Goal: Task Accomplishment & Management: Manage account settings

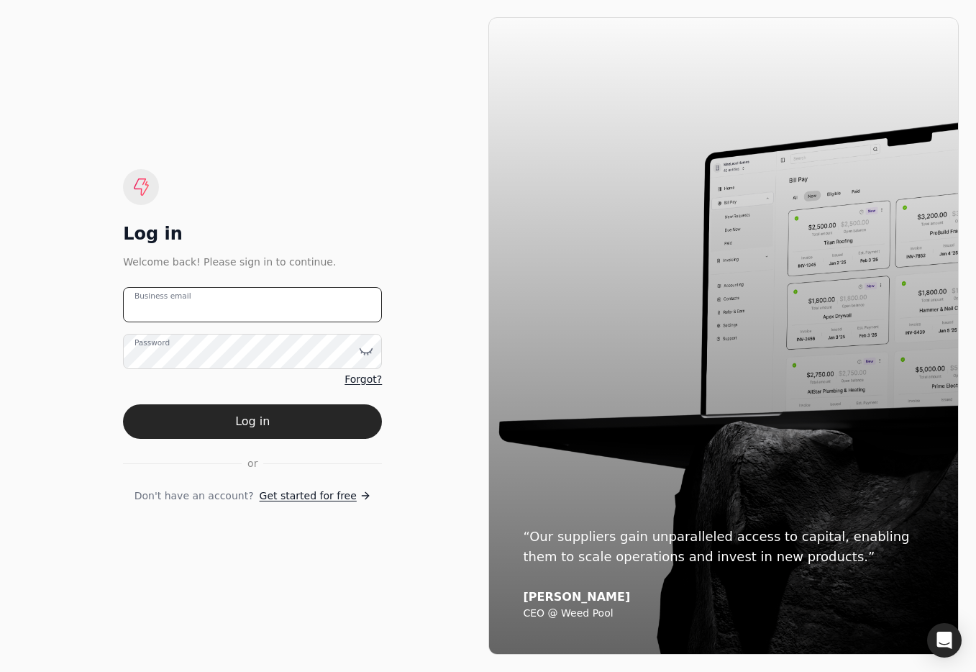
click at [256, 302] on email "Business email" at bounding box center [252, 304] width 259 height 35
click at [366, 348] on icon at bounding box center [366, 351] width 14 height 14
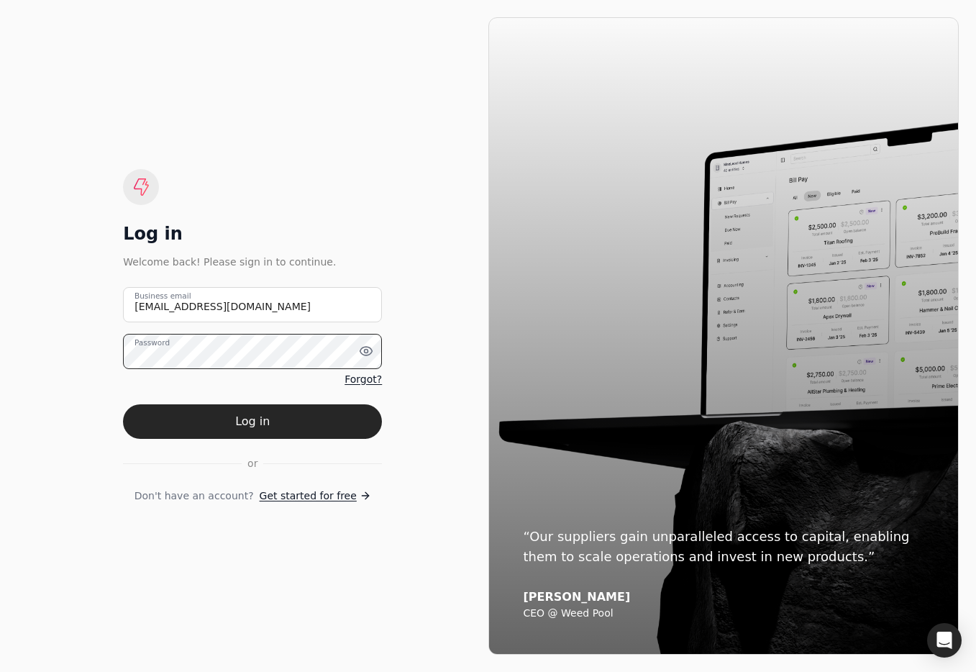
click at [0, 350] on html "Log in Welcome back! Please sign in to continue. [EMAIL_ADDRESS][DOMAIN_NAME] B…" at bounding box center [488, 336] width 976 height 672
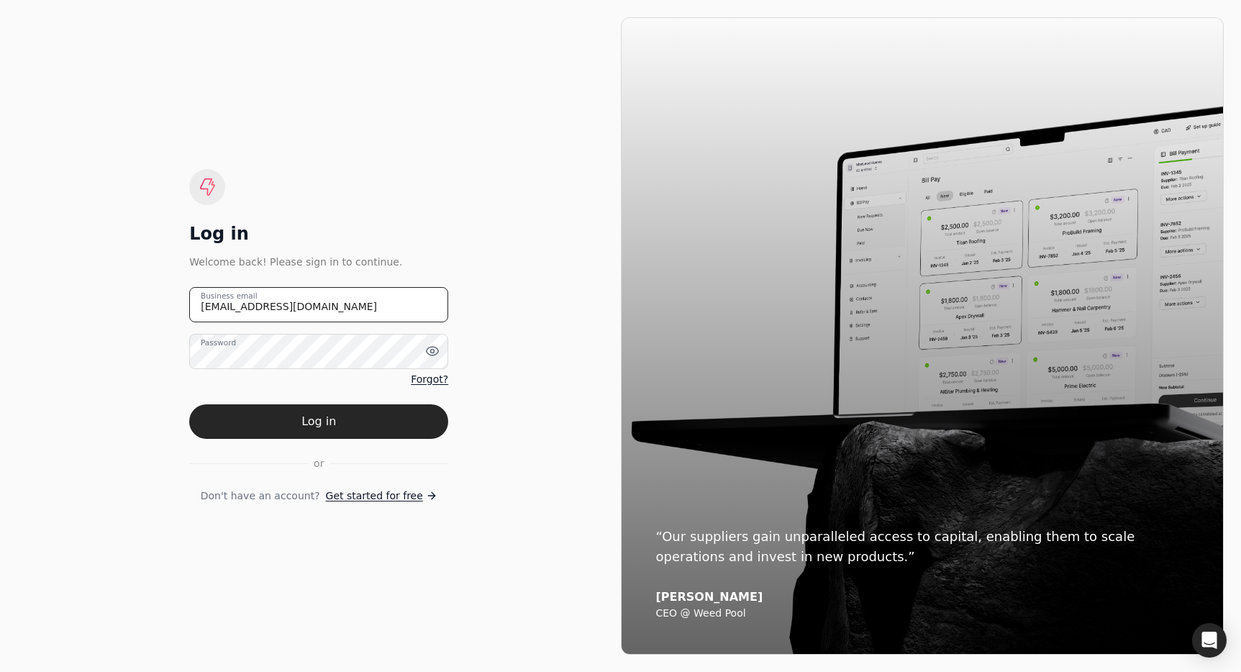
click at [392, 319] on email "[EMAIL_ADDRESS][DOMAIN_NAME]" at bounding box center [318, 304] width 259 height 35
drag, startPoint x: 376, startPoint y: 314, endPoint x: -12, endPoint y: 289, distance: 388.4
click at [0, 289] on html "Log in Welcome back! Please sign in to continue. [EMAIL_ADDRESS][DOMAIN_NAME] B…" at bounding box center [620, 336] width 1241 height 672
click at [0, 309] on html "Log in Welcome back! Please sign in to continue. [EMAIL_ADDRESS][DOMAIN_NAME] B…" at bounding box center [620, 336] width 1241 height 672
drag, startPoint x: 398, startPoint y: 302, endPoint x: 411, endPoint y: 307, distance: 13.9
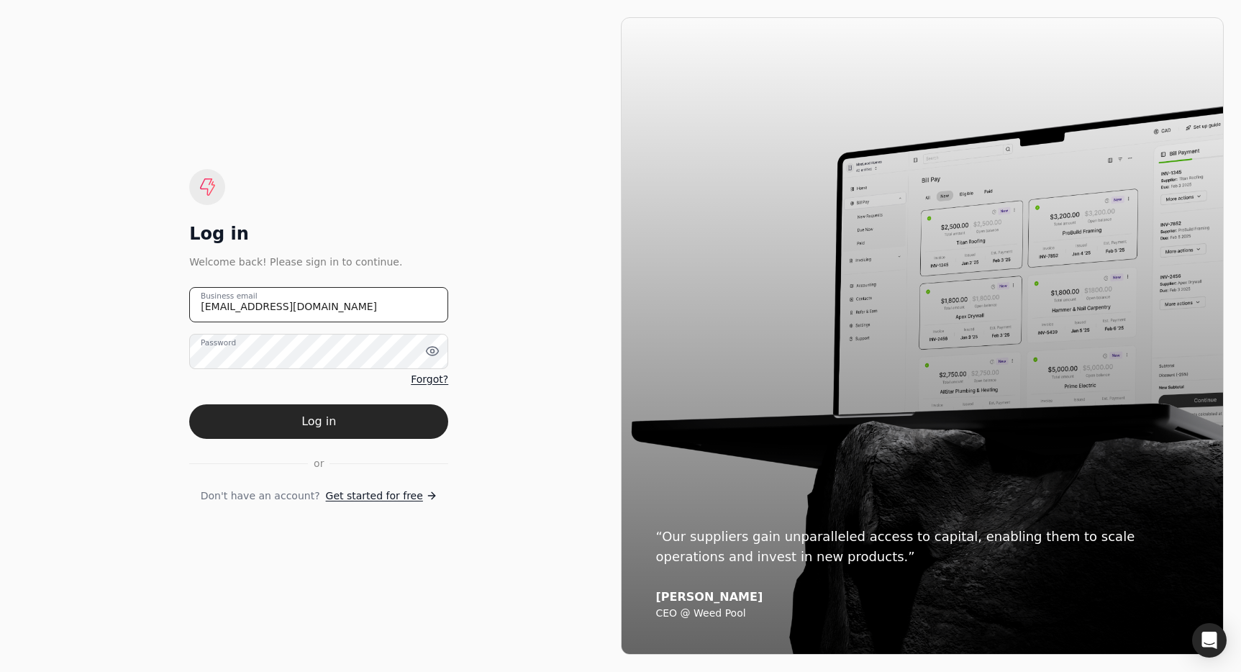
click at [398, 302] on email "[EMAIL_ADDRESS][DOMAIN_NAME]" at bounding box center [318, 304] width 259 height 35
drag, startPoint x: 397, startPoint y: 312, endPoint x: -144, endPoint y: 298, distance: 541.0
click at [0, 298] on html "Log in Welcome back! Please sign in to continue. [EMAIL_ADDRESS][DOMAIN_NAME] B…" at bounding box center [620, 336] width 1241 height 672
type email "[EMAIL_ADDRESS][DOMAIN_NAME]"
drag, startPoint x: 400, startPoint y: 420, endPoint x: 428, endPoint y: 388, distance: 42.8
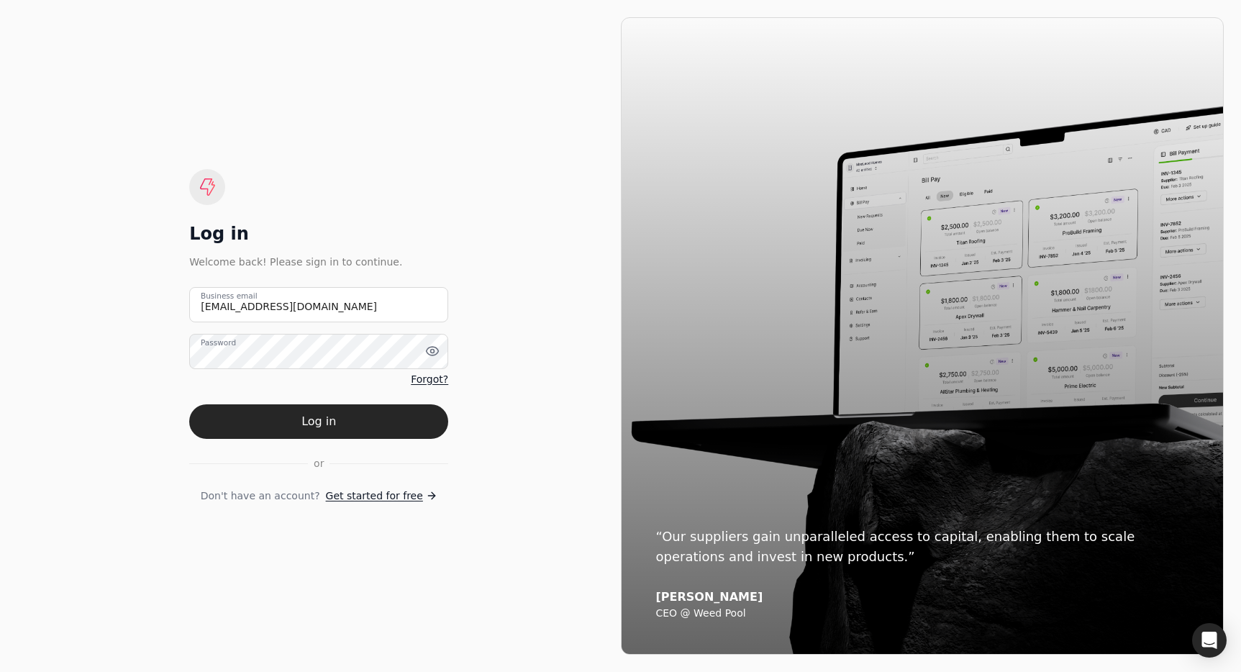
click at [400, 420] on button "Log in" at bounding box center [318, 421] width 259 height 35
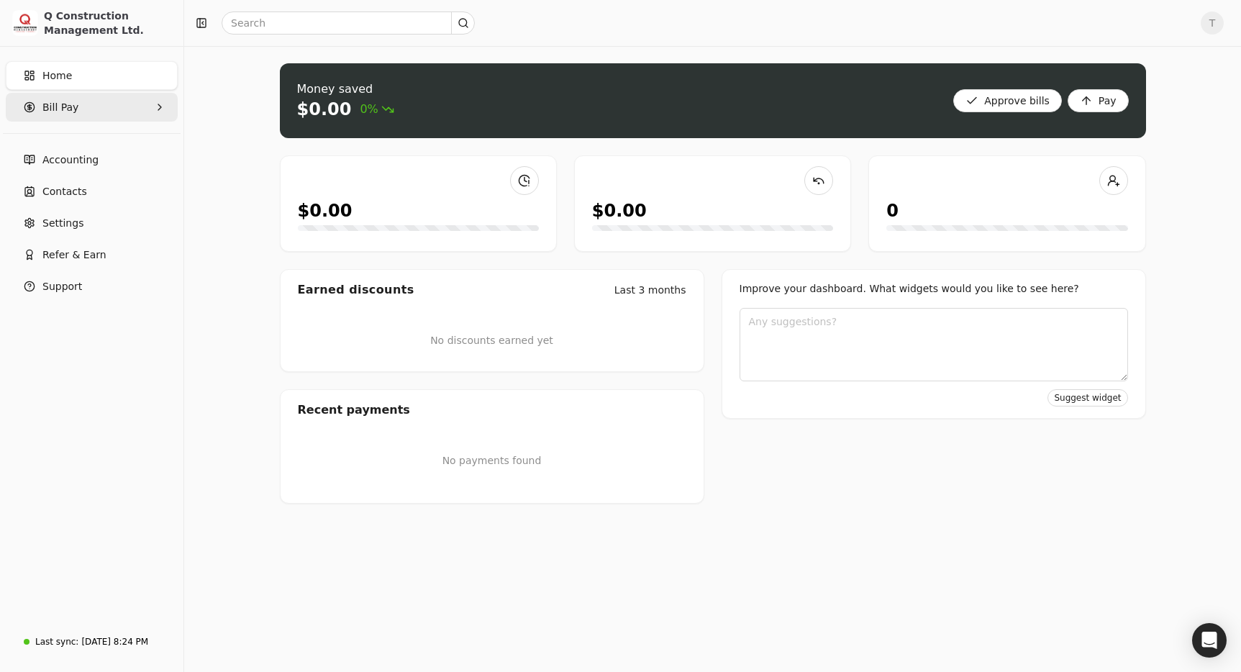
click at [73, 109] on span "Bill Pay" at bounding box center [60, 107] width 36 height 15
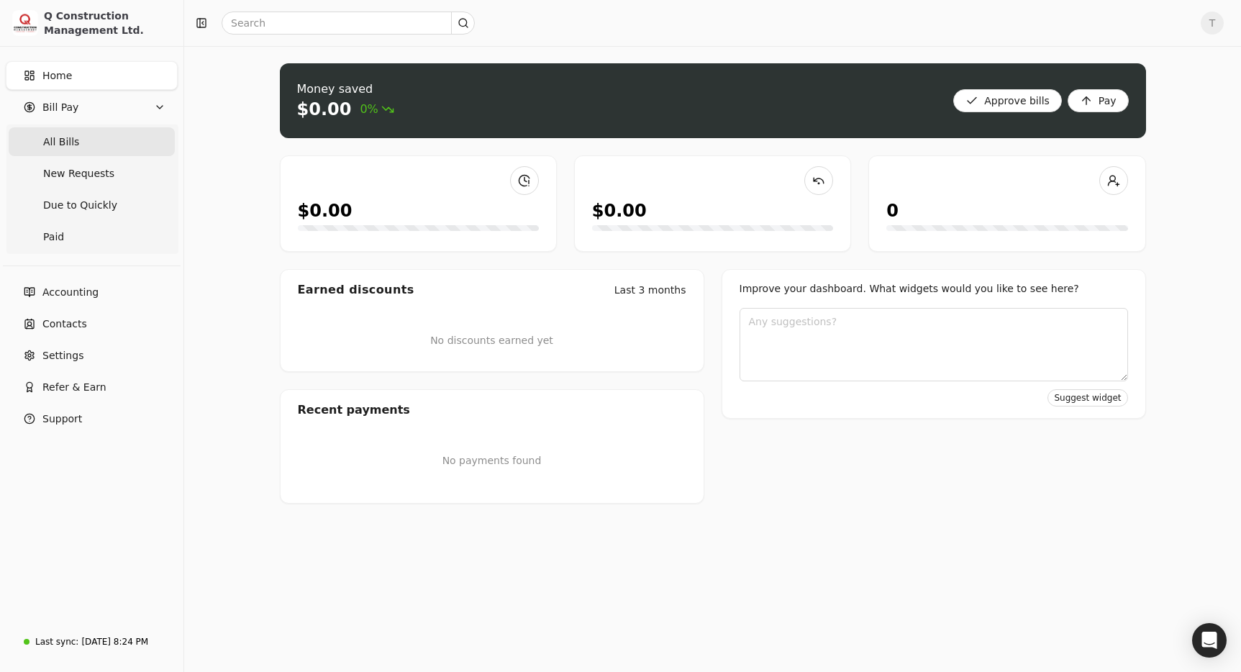
click at [84, 139] on Bills "All Bills" at bounding box center [92, 141] width 166 height 29
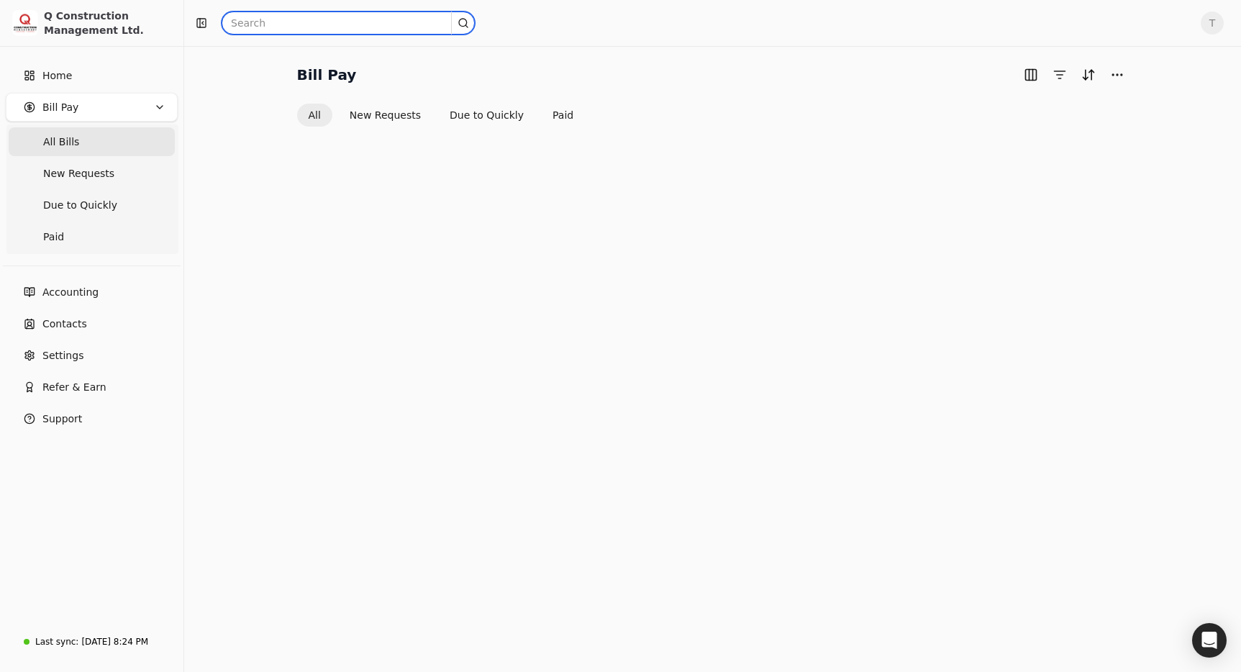
click at [373, 21] on input "text" at bounding box center [348, 23] width 253 height 23
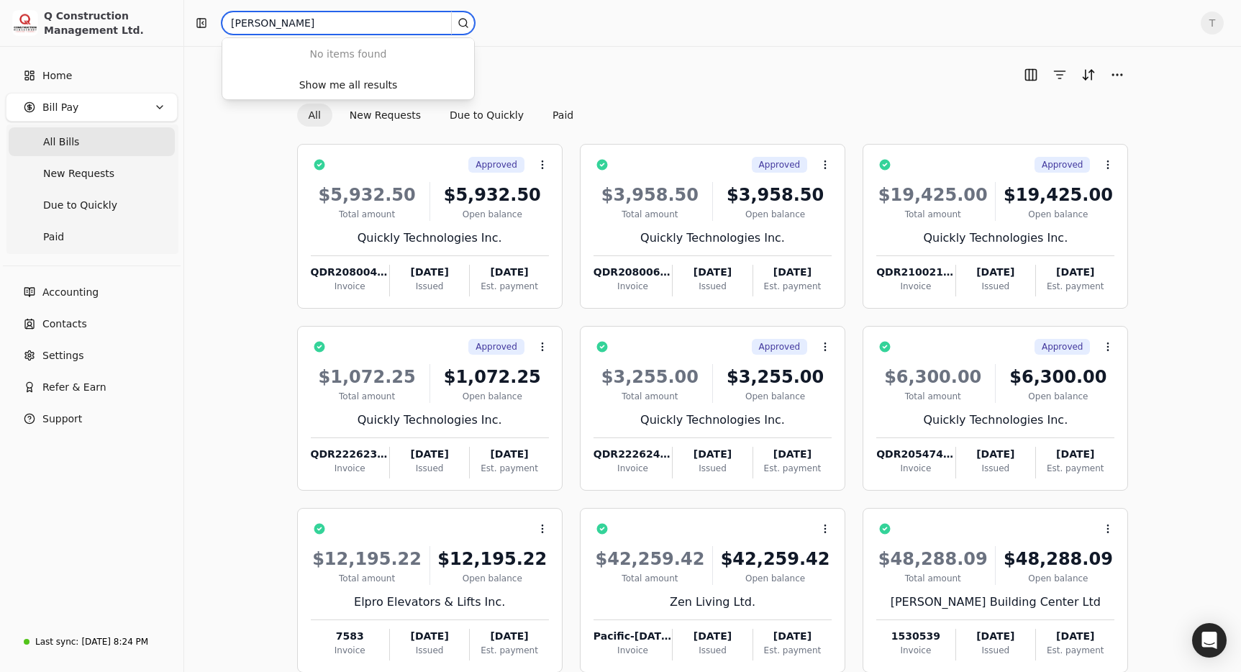
type input "[PERSON_NAME]"
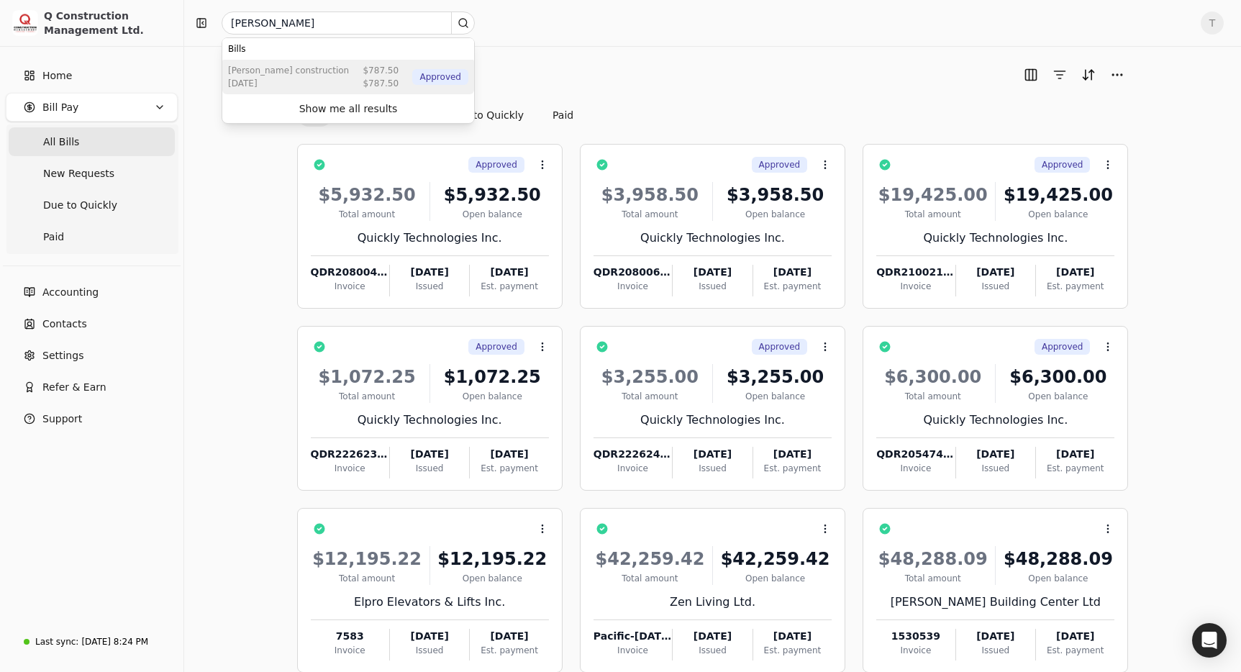
click at [255, 82] on div "[DATE]" at bounding box center [288, 83] width 121 height 13
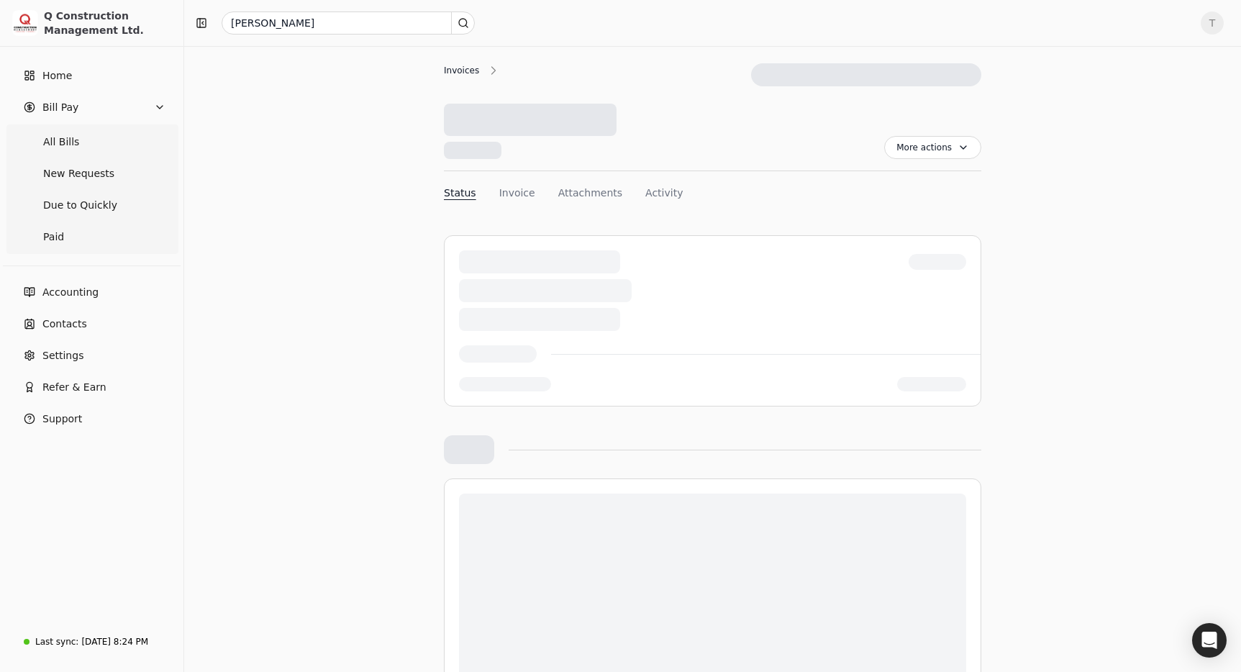
click at [471, 71] on div "Invoices" at bounding box center [465, 70] width 42 height 13
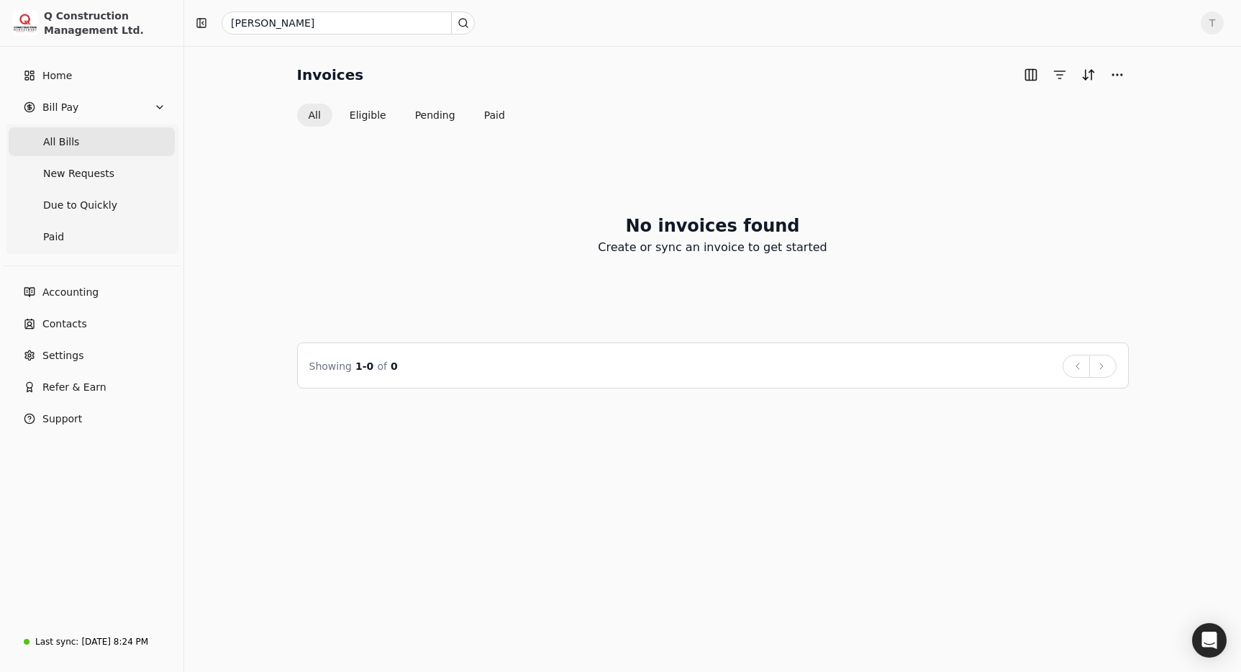
click at [110, 146] on Bills "All Bills" at bounding box center [92, 141] width 166 height 29
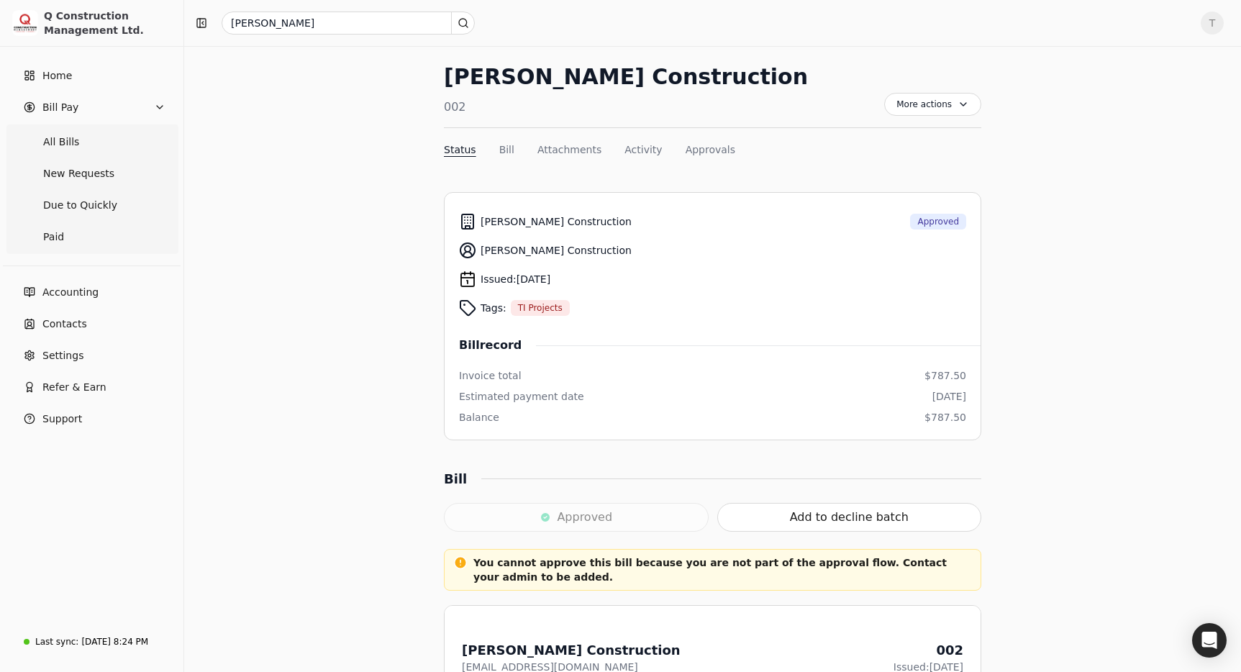
scroll to position [38, 0]
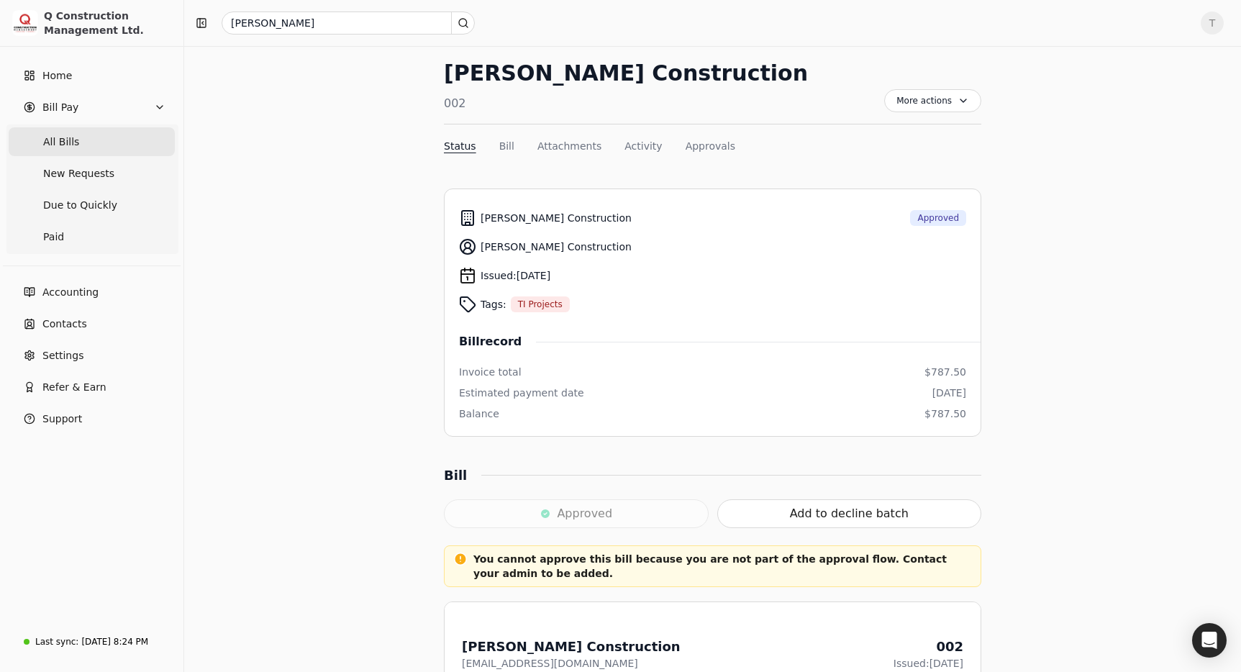
click at [76, 136] on span "All Bills" at bounding box center [61, 141] width 36 height 15
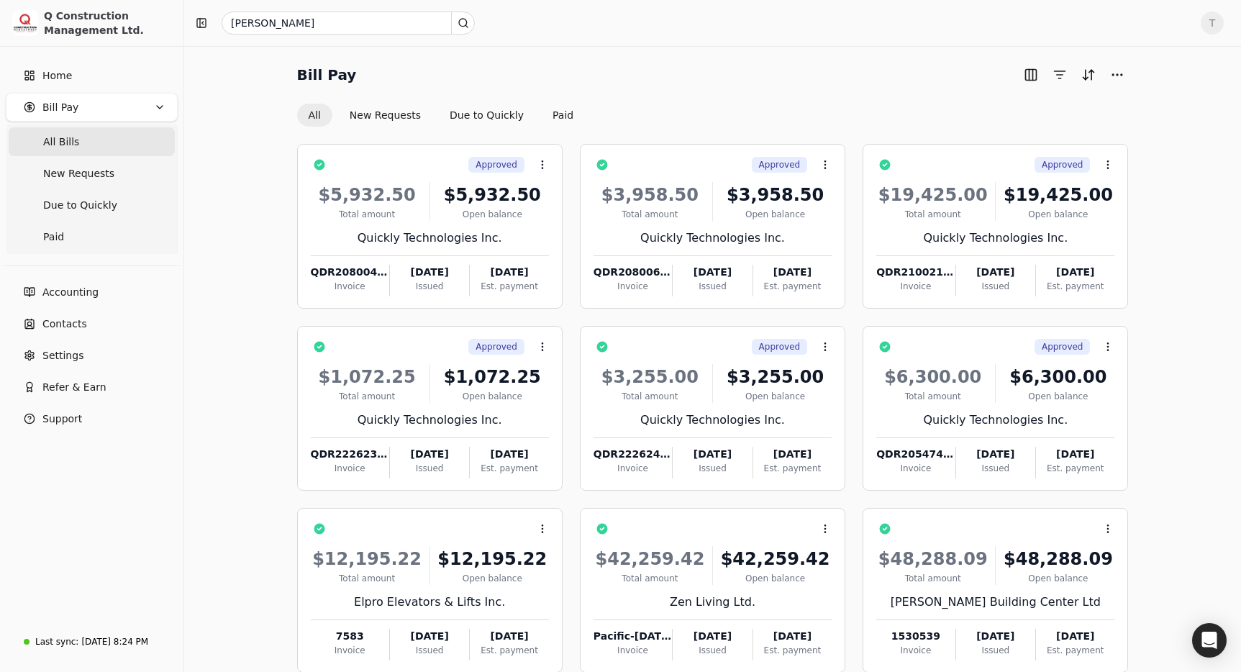
drag, startPoint x: 62, startPoint y: 141, endPoint x: 133, endPoint y: 152, distance: 72.1
click at [62, 141] on span "All Bills" at bounding box center [61, 141] width 36 height 15
click at [369, 25] on input "[PERSON_NAME]" at bounding box center [348, 23] width 253 height 23
click at [370, 104] on div "Show me all results" at bounding box center [348, 108] width 99 height 15
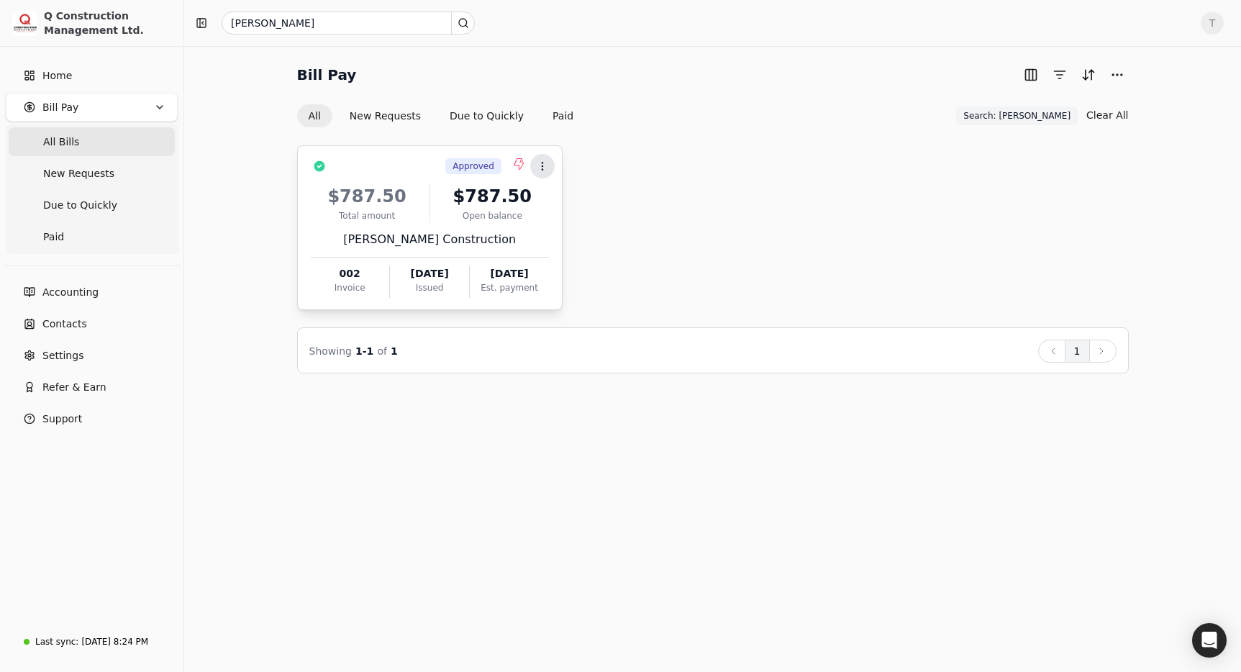
click at [544, 168] on icon at bounding box center [543, 166] width 12 height 12
click at [597, 166] on div "Approved Context Menu Button $787.50 Total amount $787.50 Open balance [PERSON_…" at bounding box center [712, 227] width 831 height 165
click at [392, 119] on button "New Requests" at bounding box center [385, 115] width 94 height 23
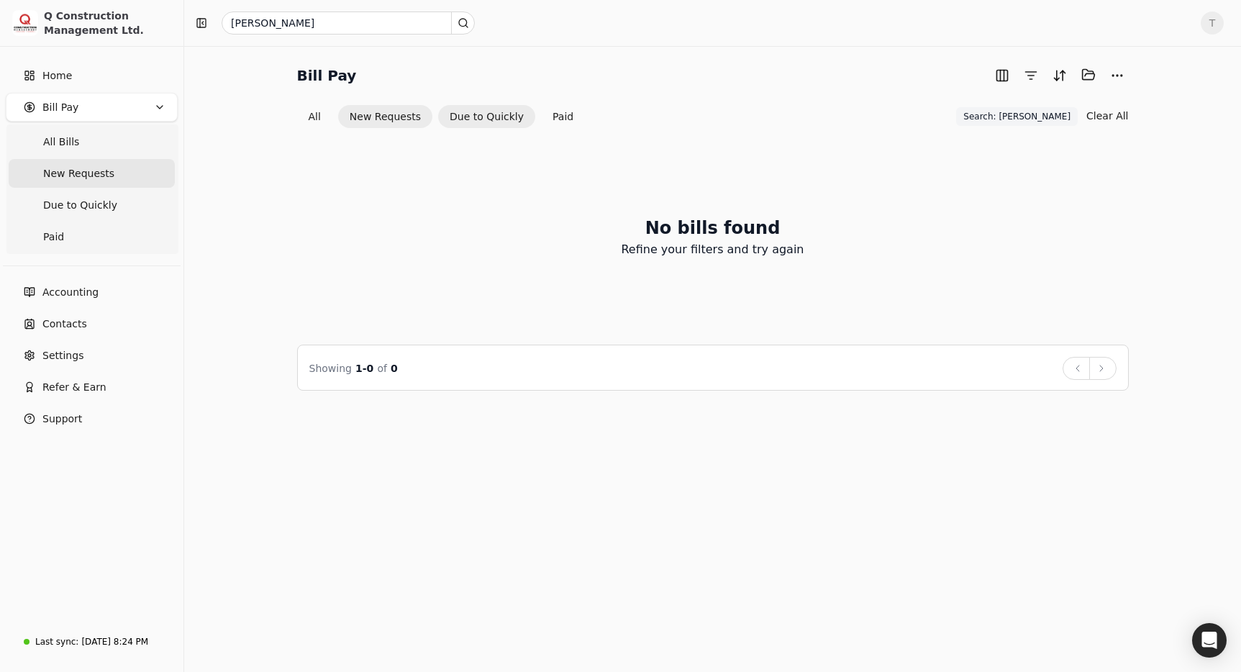
click at [506, 114] on button "Due to Quickly" at bounding box center [486, 116] width 97 height 23
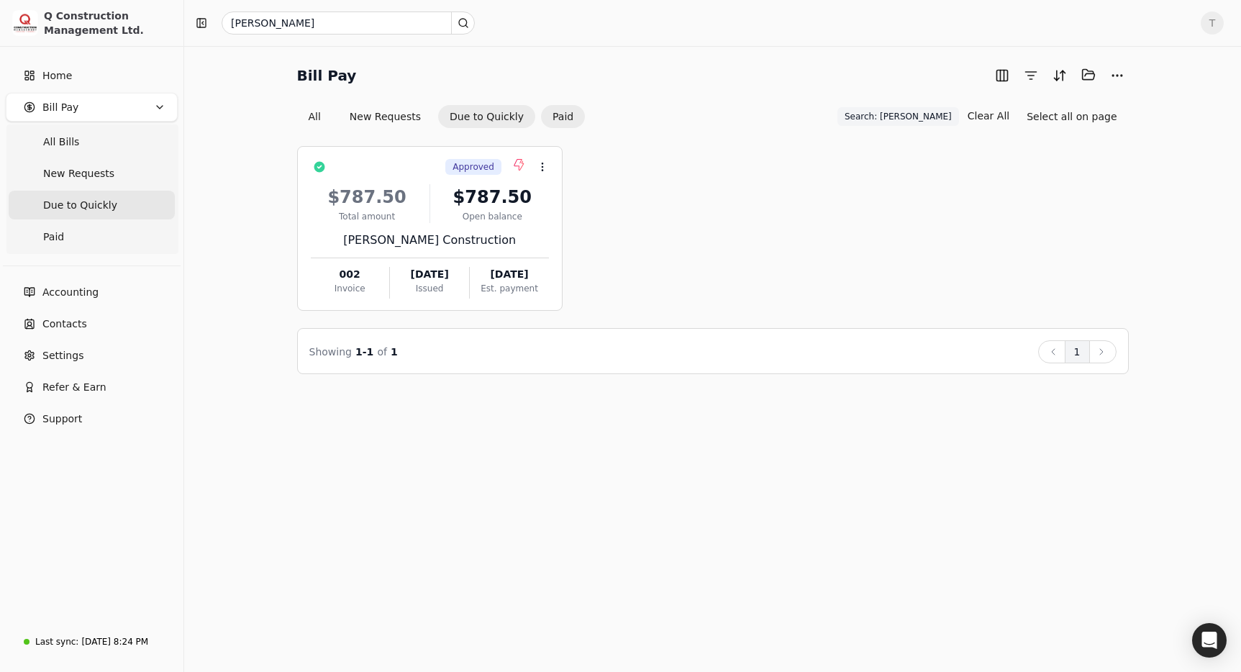
click at [560, 116] on button "Paid" at bounding box center [563, 116] width 44 height 23
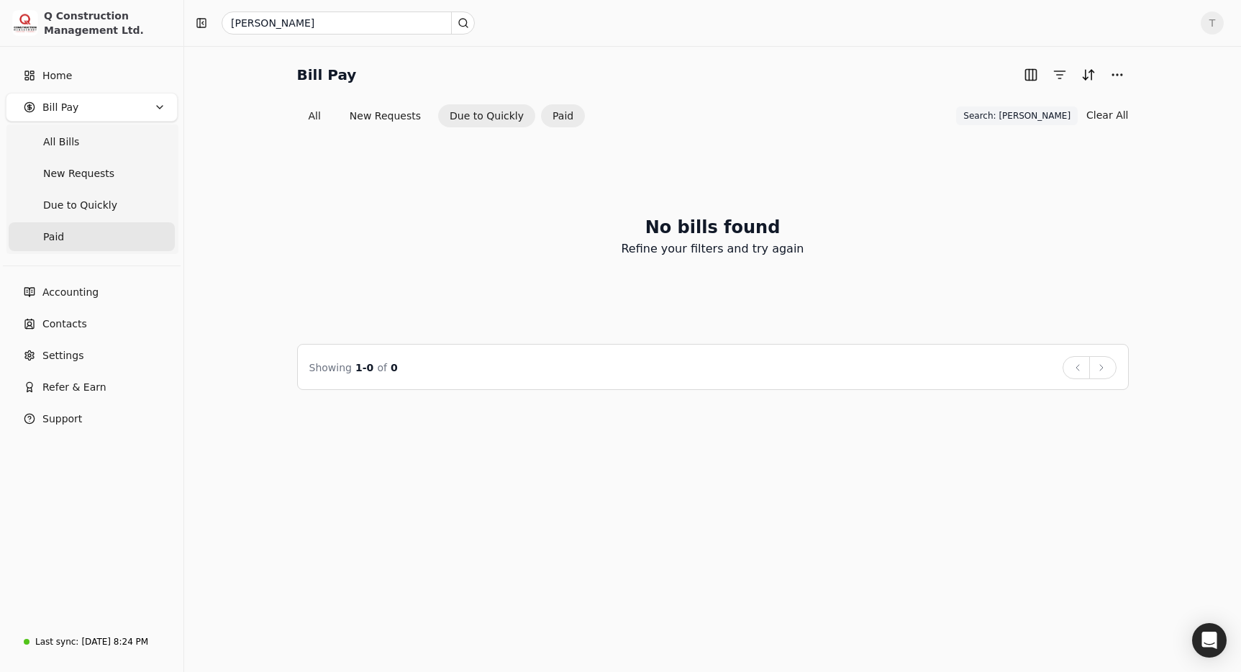
click at [487, 115] on button "Due to Quickly" at bounding box center [486, 115] width 97 height 23
